Goal: Information Seeking & Learning: Learn about a topic

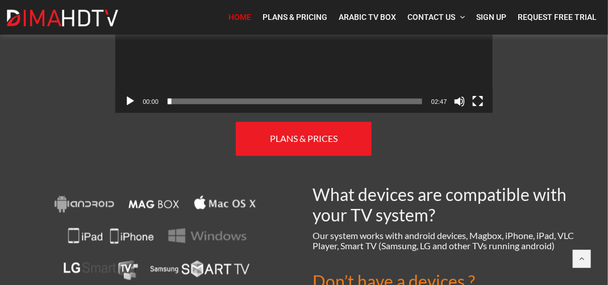
scroll to position [739, 0]
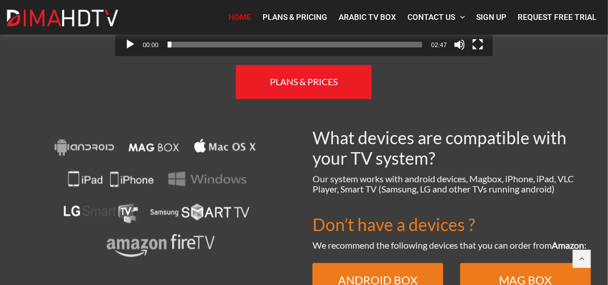
click at [286, 77] on span "PLANS & PRICES" at bounding box center [304, 82] width 68 height 11
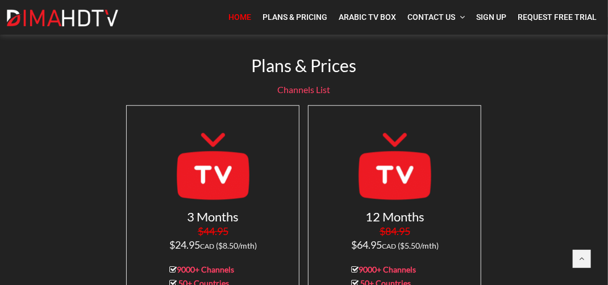
scroll to position [1039, 0]
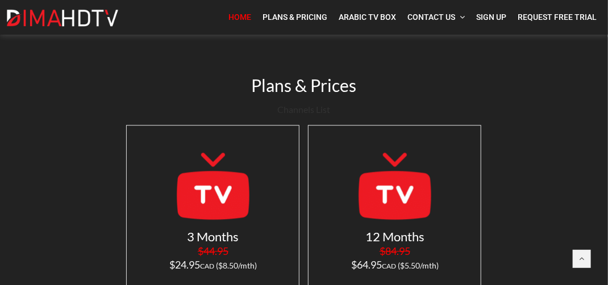
click at [302, 110] on link "Channels List" at bounding box center [304, 109] width 53 height 11
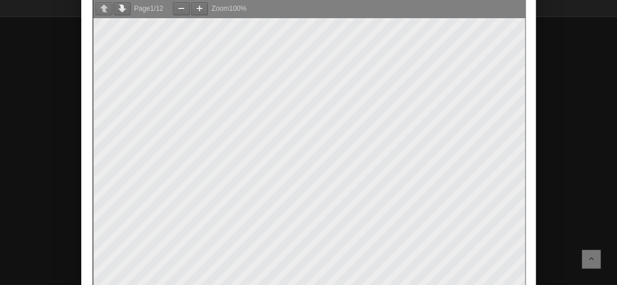
scroll to position [0, 0]
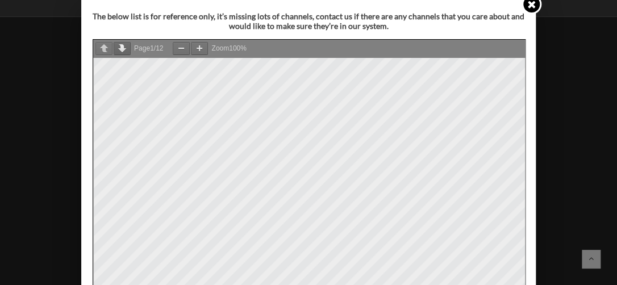
click at [114, 47] on button "button" at bounding box center [122, 48] width 17 height 13
click at [117, 47] on button "button" at bounding box center [122, 48] width 17 height 13
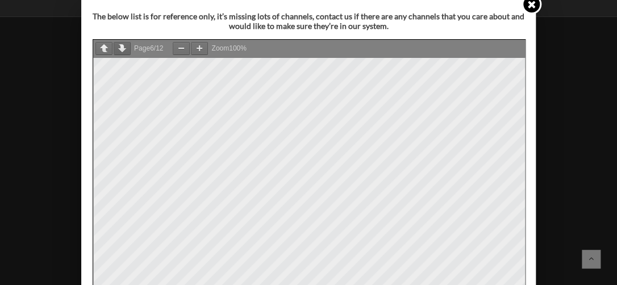
click at [118, 48] on button "button" at bounding box center [122, 48] width 17 height 13
click at [114, 48] on button "button" at bounding box center [122, 48] width 17 height 13
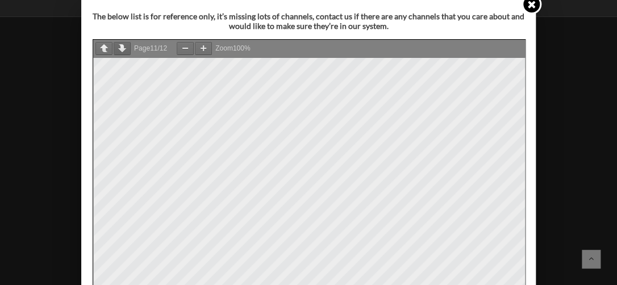
click at [114, 48] on button "button" at bounding box center [122, 48] width 17 height 13
click at [102, 45] on button "button" at bounding box center [103, 48] width 17 height 13
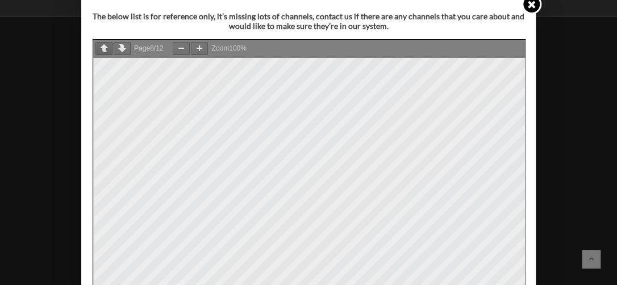
click at [102, 45] on button "button" at bounding box center [103, 48] width 17 height 13
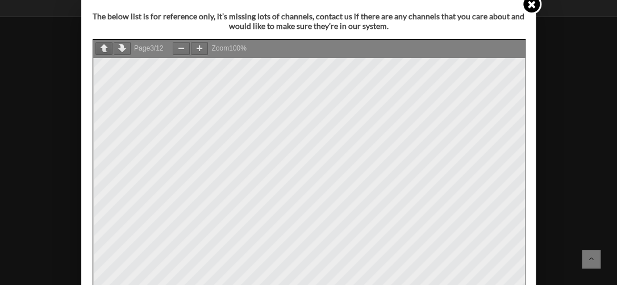
click at [102, 45] on button "button" at bounding box center [103, 48] width 17 height 13
click at [101, 45] on button "button" at bounding box center [103, 48] width 17 height 13
click at [527, 9] on icon at bounding box center [531, 4] width 11 height 11
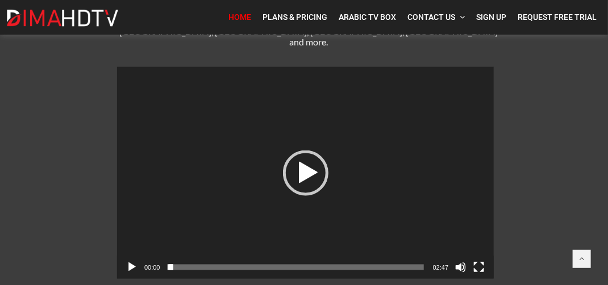
scroll to position [585, 0]
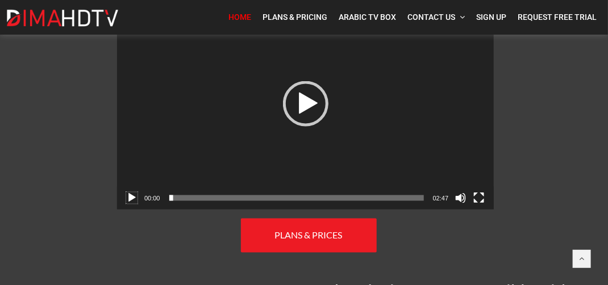
click at [134, 193] on button "Play" at bounding box center [131, 198] width 11 height 11
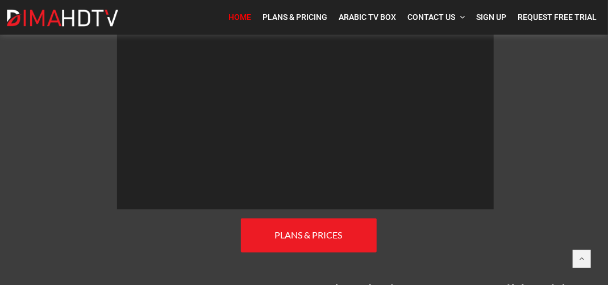
scroll to position [528, 0]
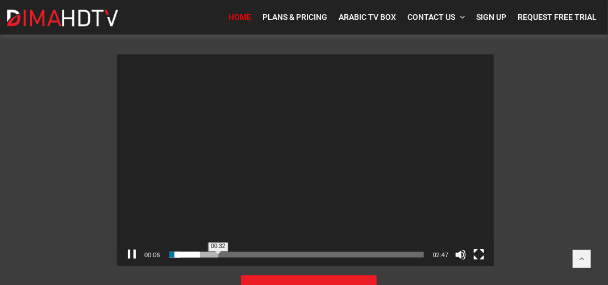
click at [218, 252] on span "00:32" at bounding box center [296, 255] width 255 height 6
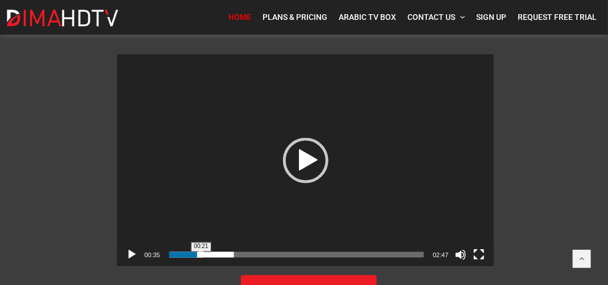
click at [201, 252] on span "00:21" at bounding box center [296, 255] width 255 height 6
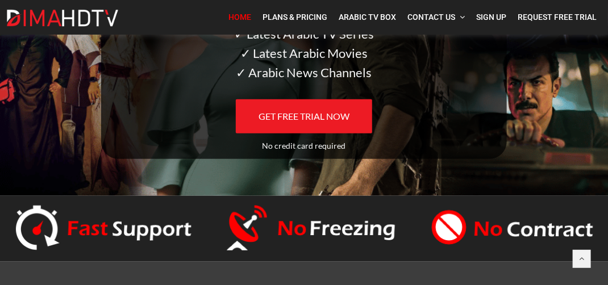
scroll to position [170, 0]
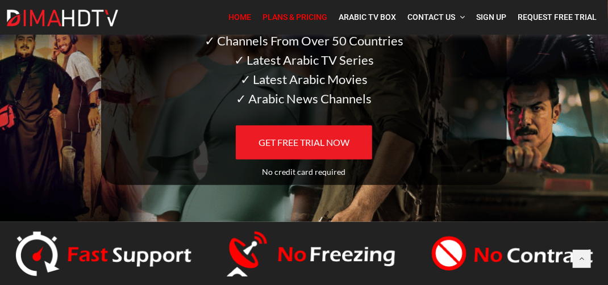
click at [302, 17] on span "Plans & Pricing" at bounding box center [295, 17] width 65 height 9
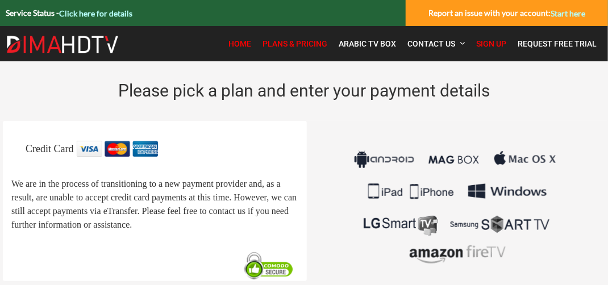
click at [239, 43] on span "Home" at bounding box center [239, 43] width 23 height 9
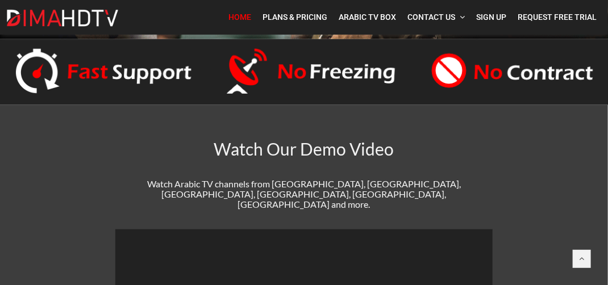
scroll to position [260, 0]
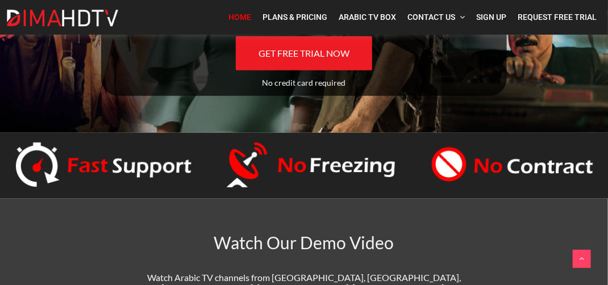
click at [580, 252] on link at bounding box center [582, 259] width 18 height 18
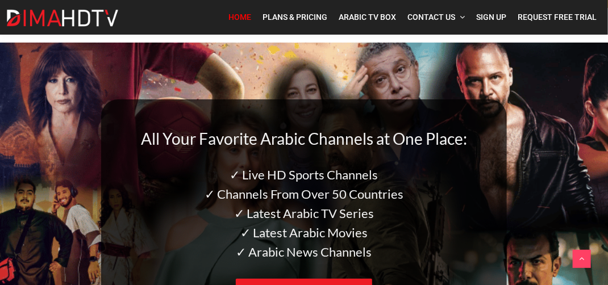
scroll to position [0, 0]
